Goal: Information Seeking & Learning: Learn about a topic

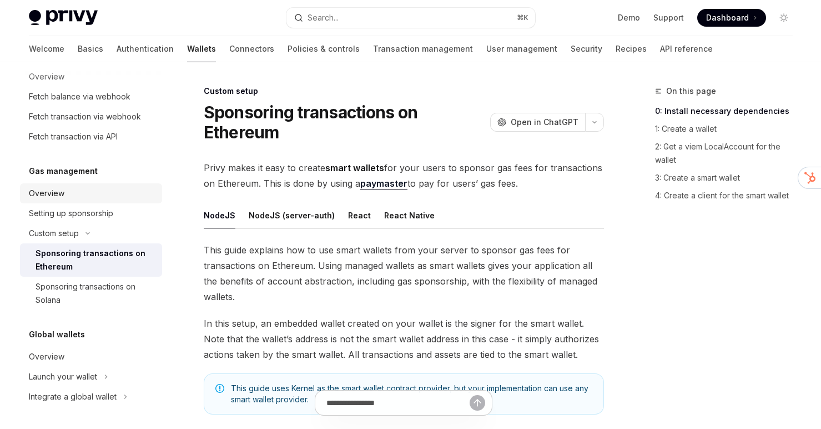
click at [104, 194] on div "Overview" at bounding box center [92, 193] width 127 height 13
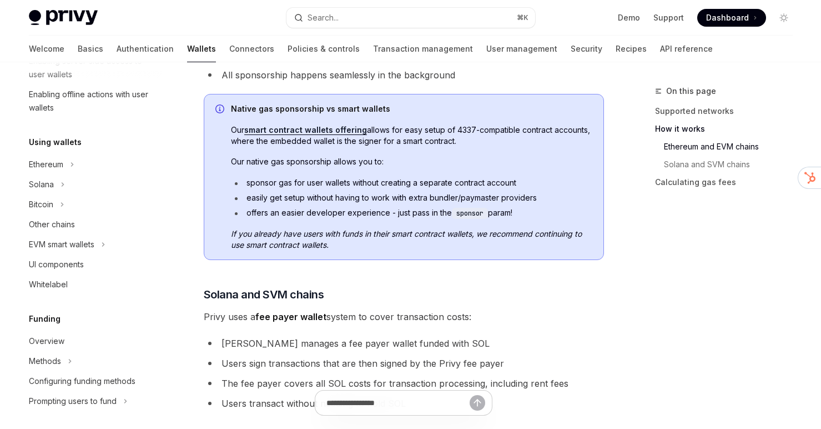
scroll to position [325, 0]
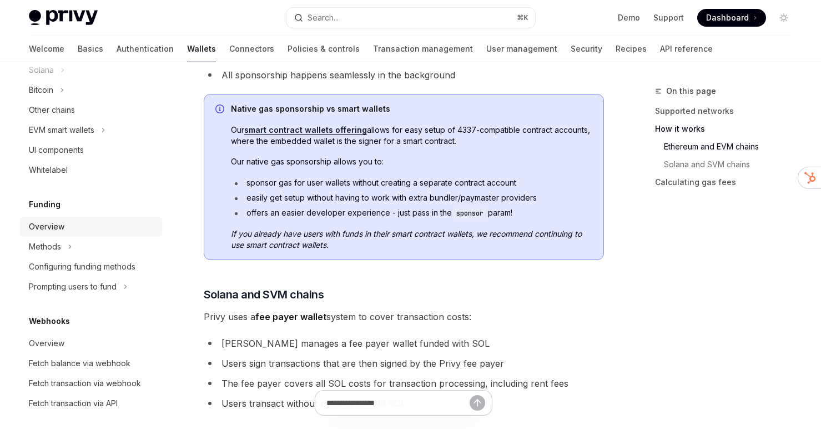
click at [86, 224] on div "Overview" at bounding box center [92, 226] width 127 height 13
type textarea "*"
